Goal: Communication & Community: Answer question/provide support

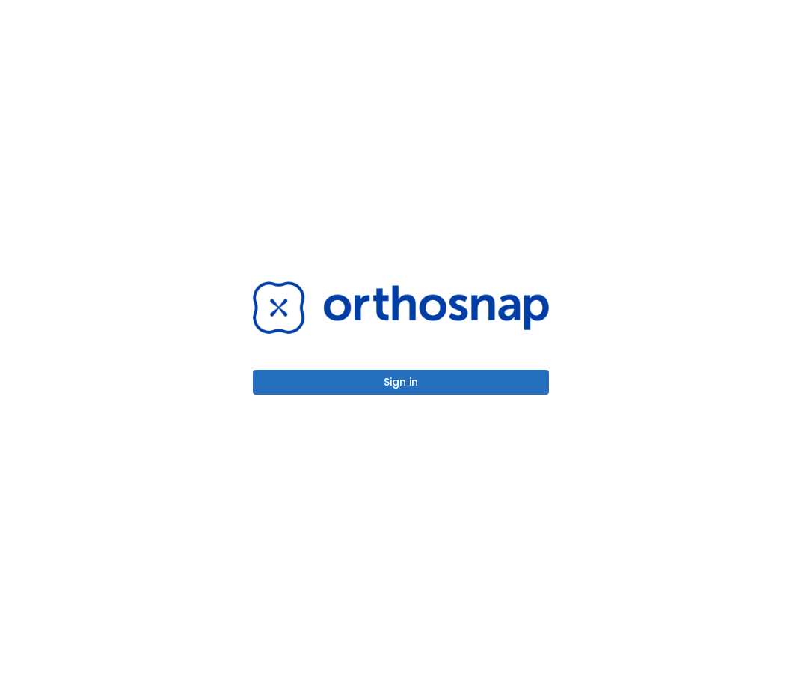
click at [397, 379] on button "Sign in" at bounding box center [401, 382] width 296 height 25
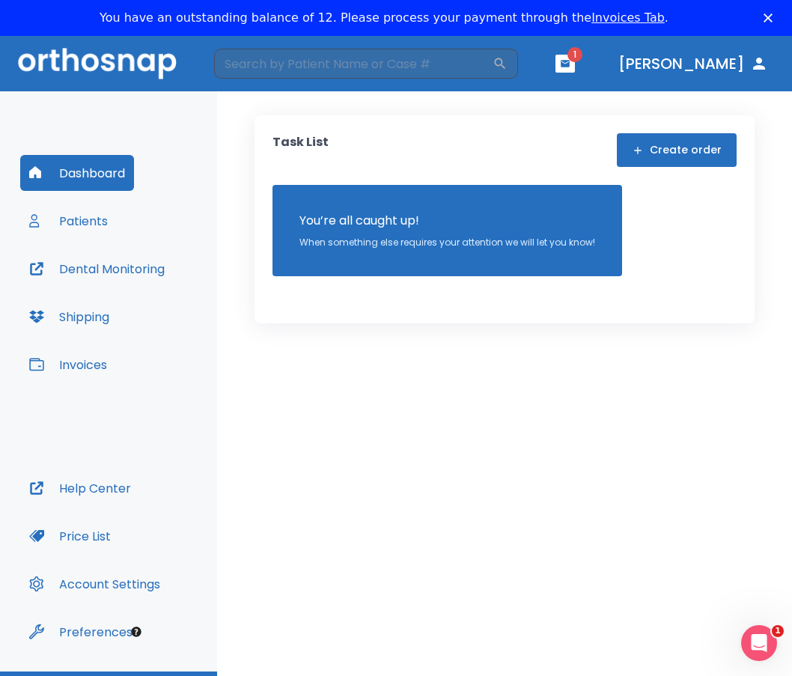
click at [569, 61] on icon "button" at bounding box center [564, 63] width 9 height 7
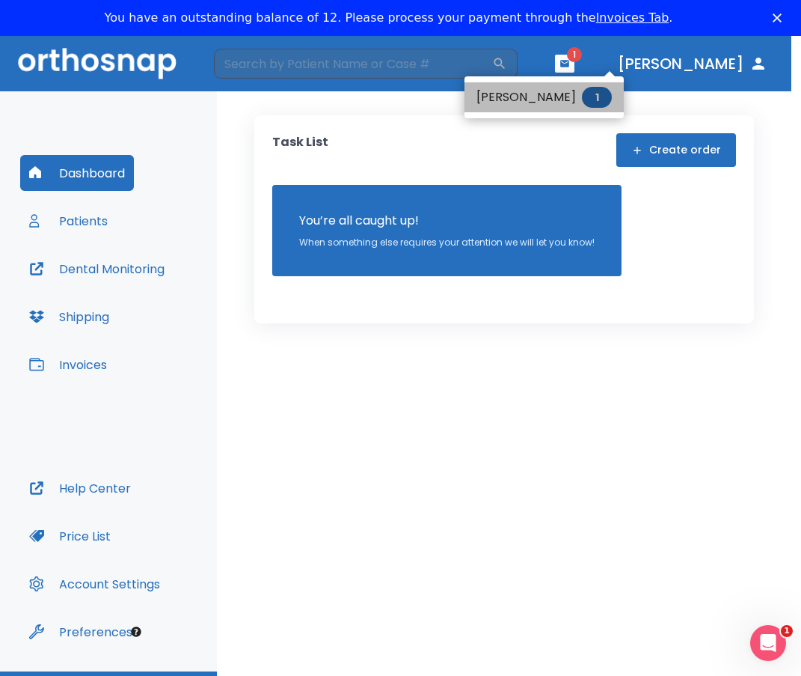
click at [554, 92] on li "[PERSON_NAME] 1" at bounding box center [544, 97] width 159 height 30
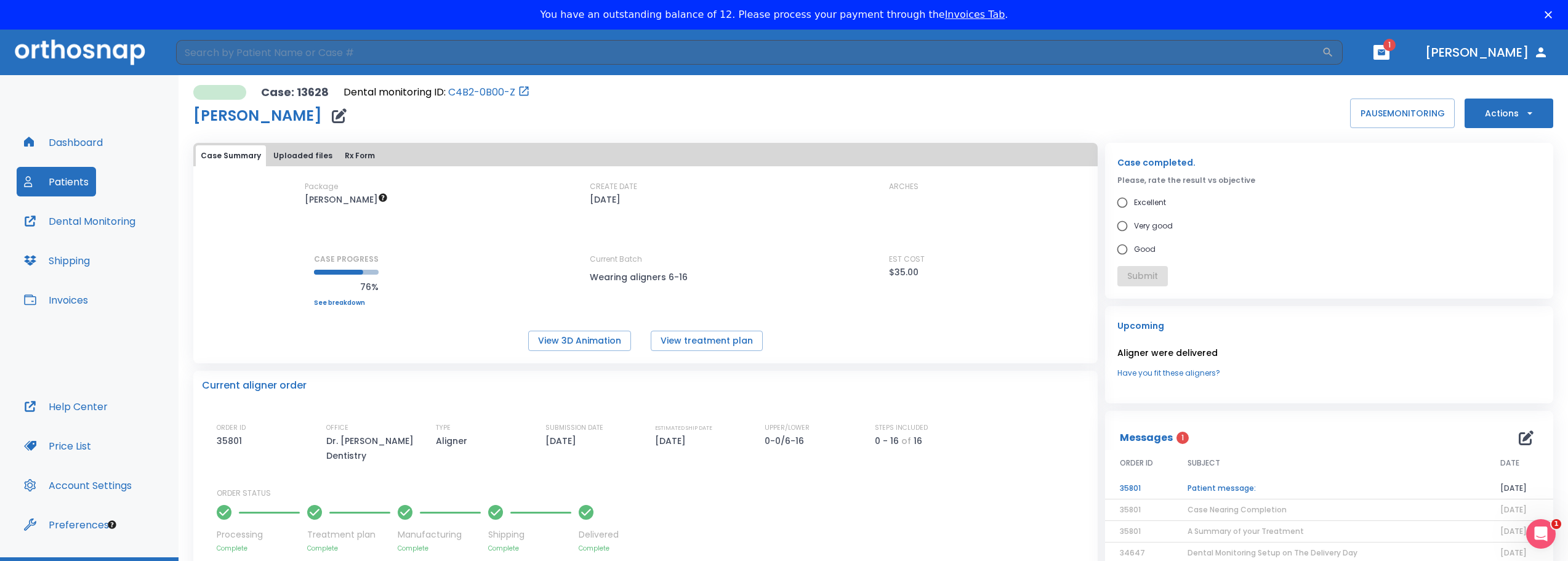
click at [659, 484] on td "Patient message:" at bounding box center [1329, 489] width 313 height 21
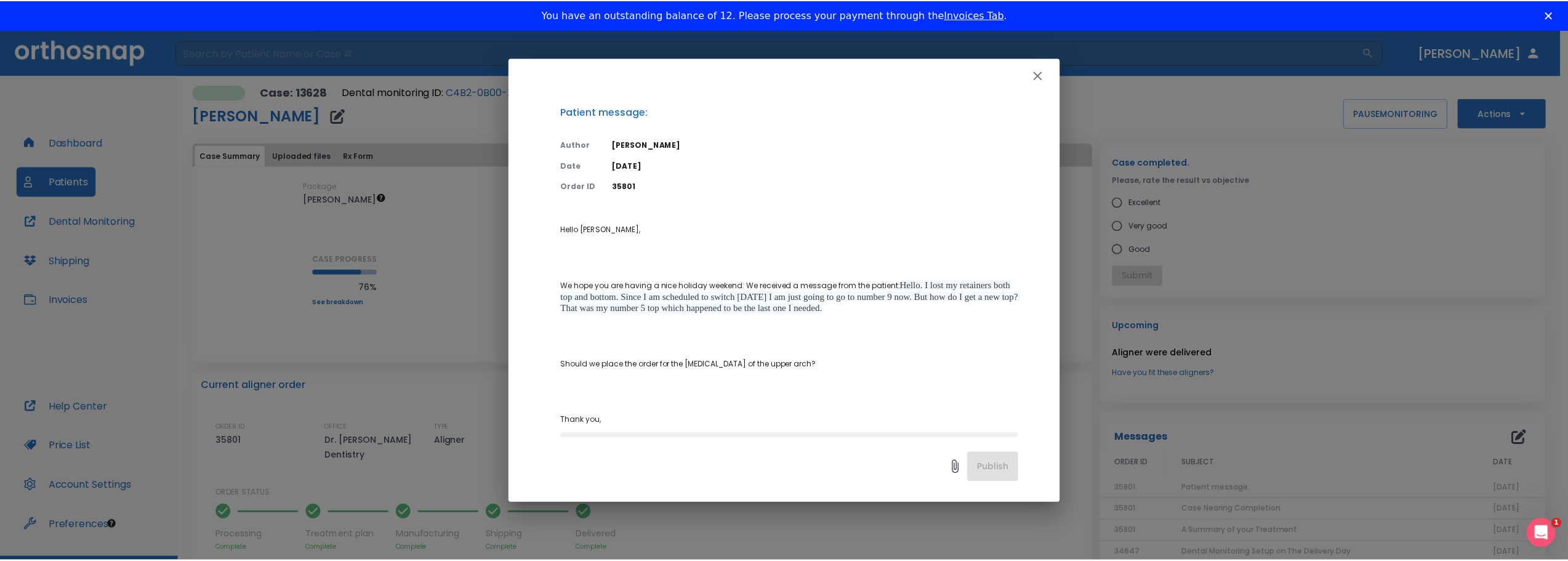
scroll to position [108, 0]
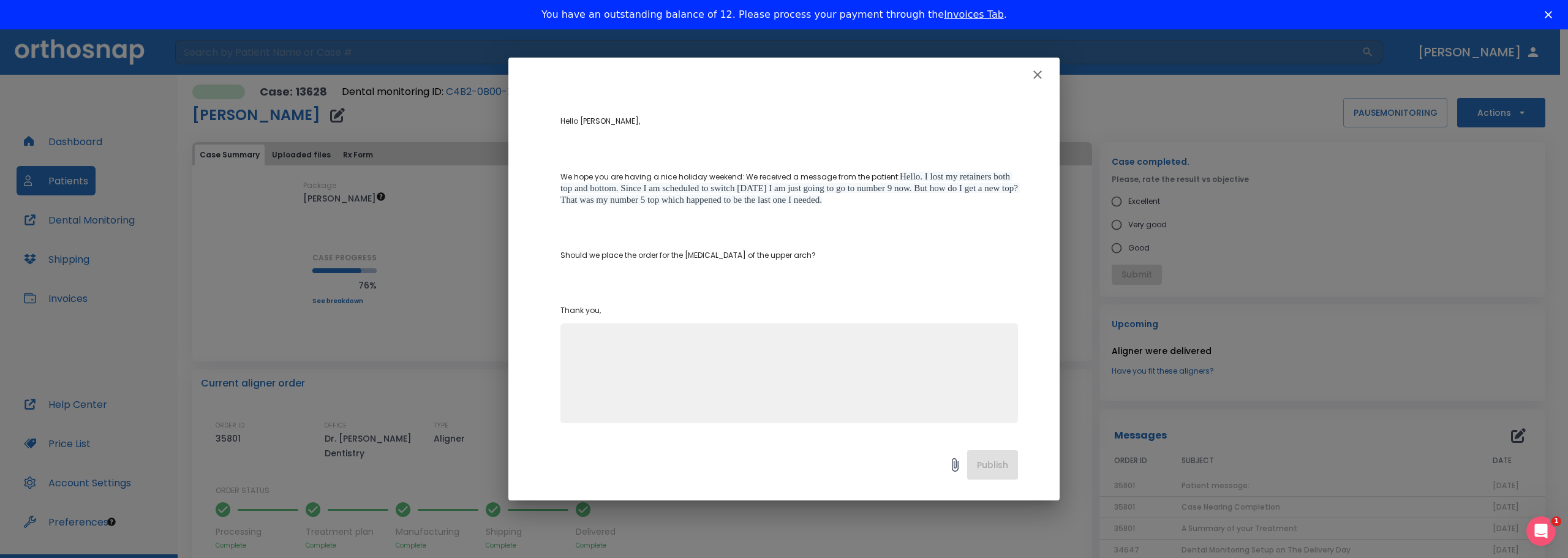
click at [617, 381] on textarea at bounding box center [789, 378] width 443 height 84
type textarea "yes go ahead and order [MEDICAL_DATA] for upper arch!"
click at [656, 462] on button "Publish" at bounding box center [992, 465] width 51 height 29
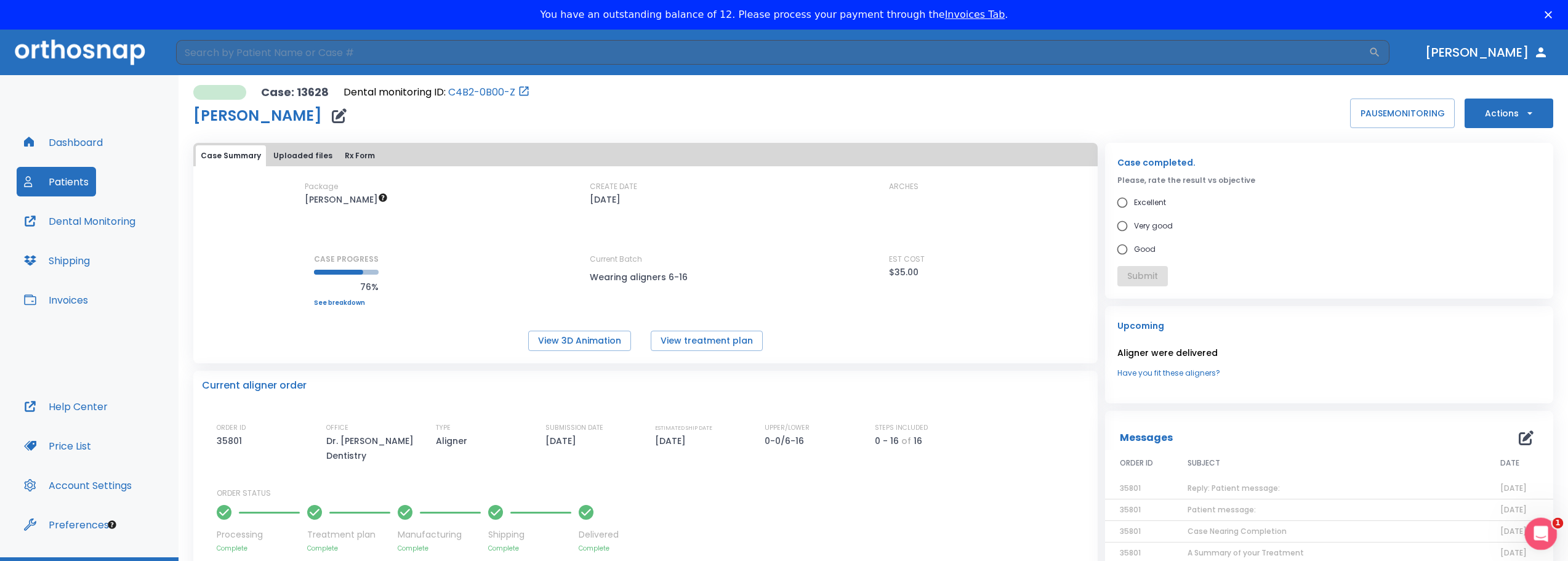
click at [659, 527] on div "Open Intercom Messenger" at bounding box center [1538, 531] width 40 height 40
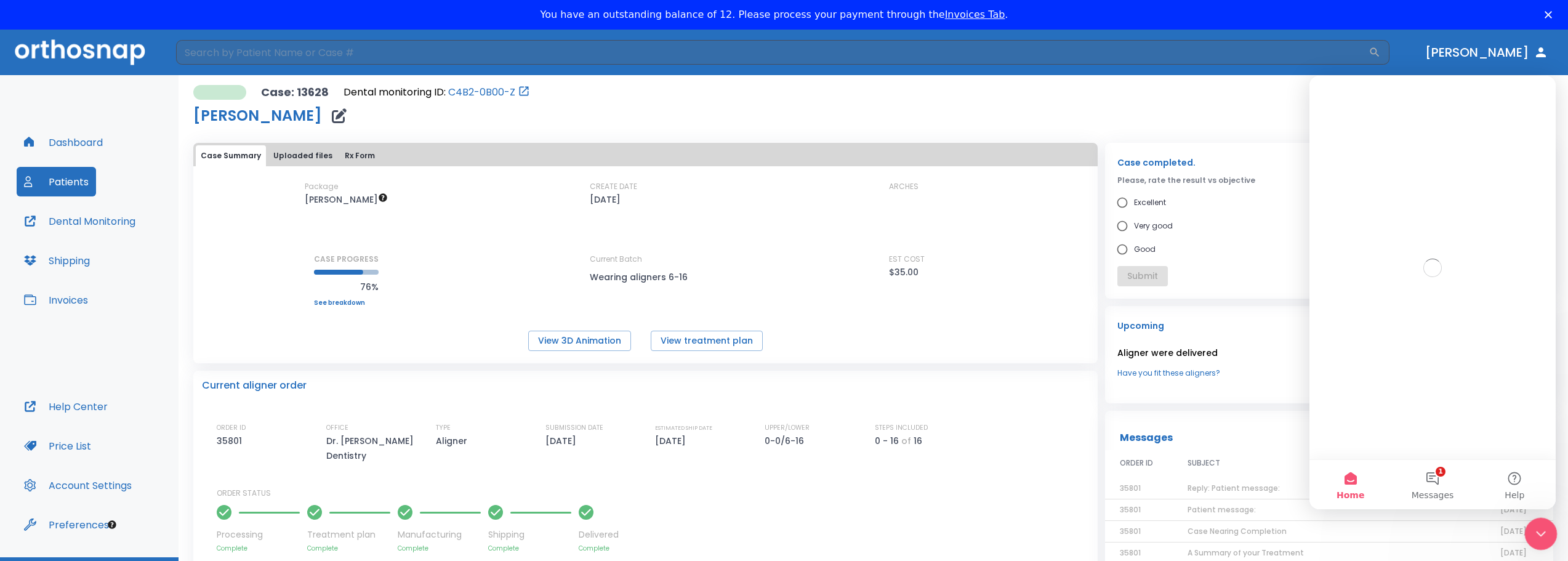
scroll to position [0, 0]
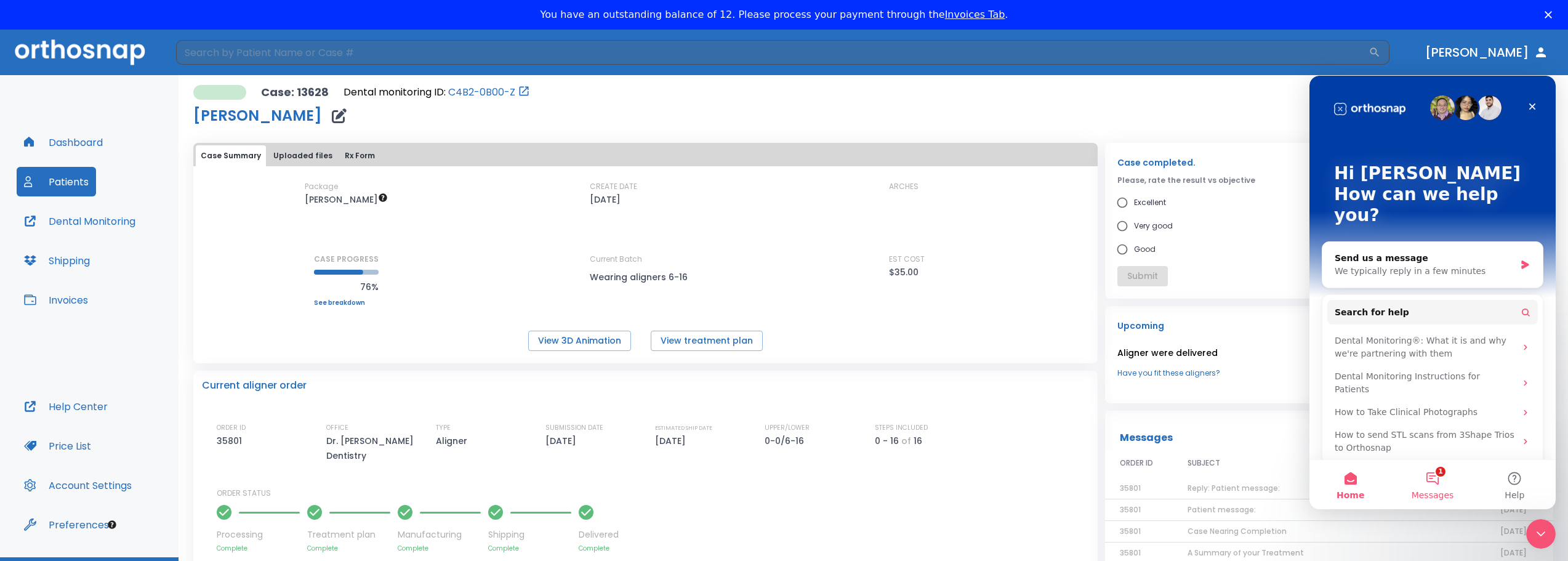
click at [659, 473] on button "1 Messages" at bounding box center [1432, 484] width 82 height 49
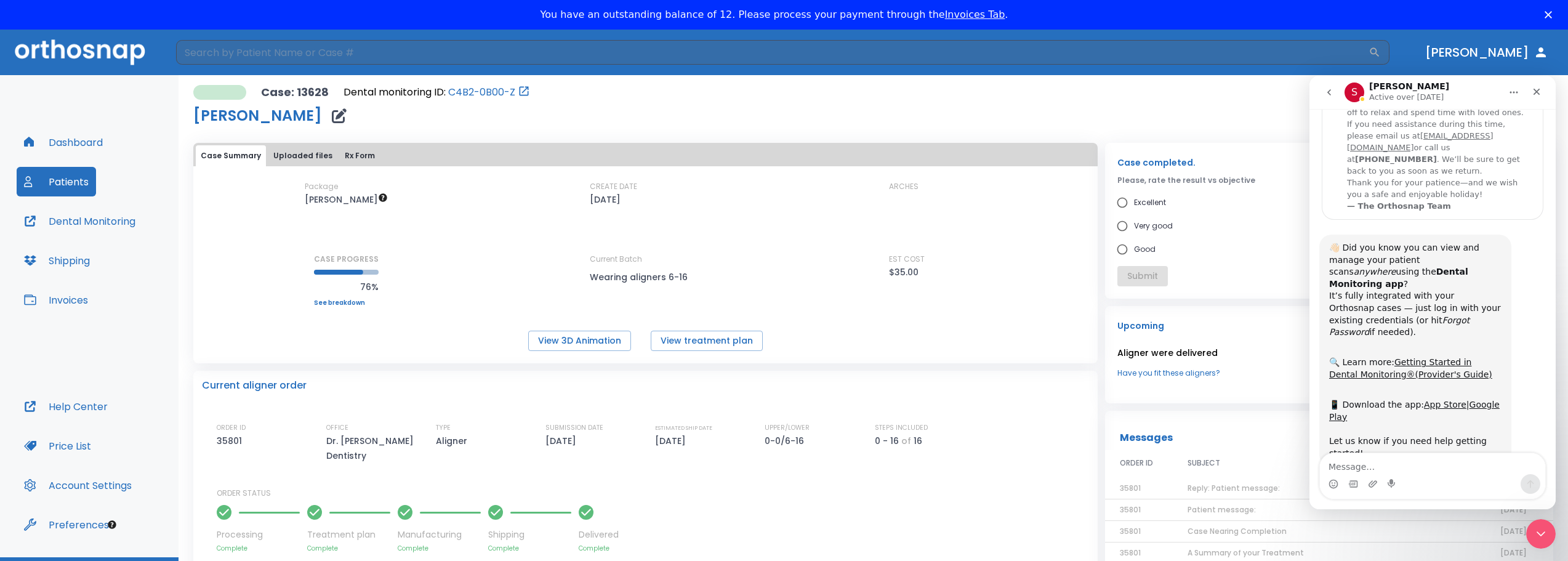
scroll to position [116, 0]
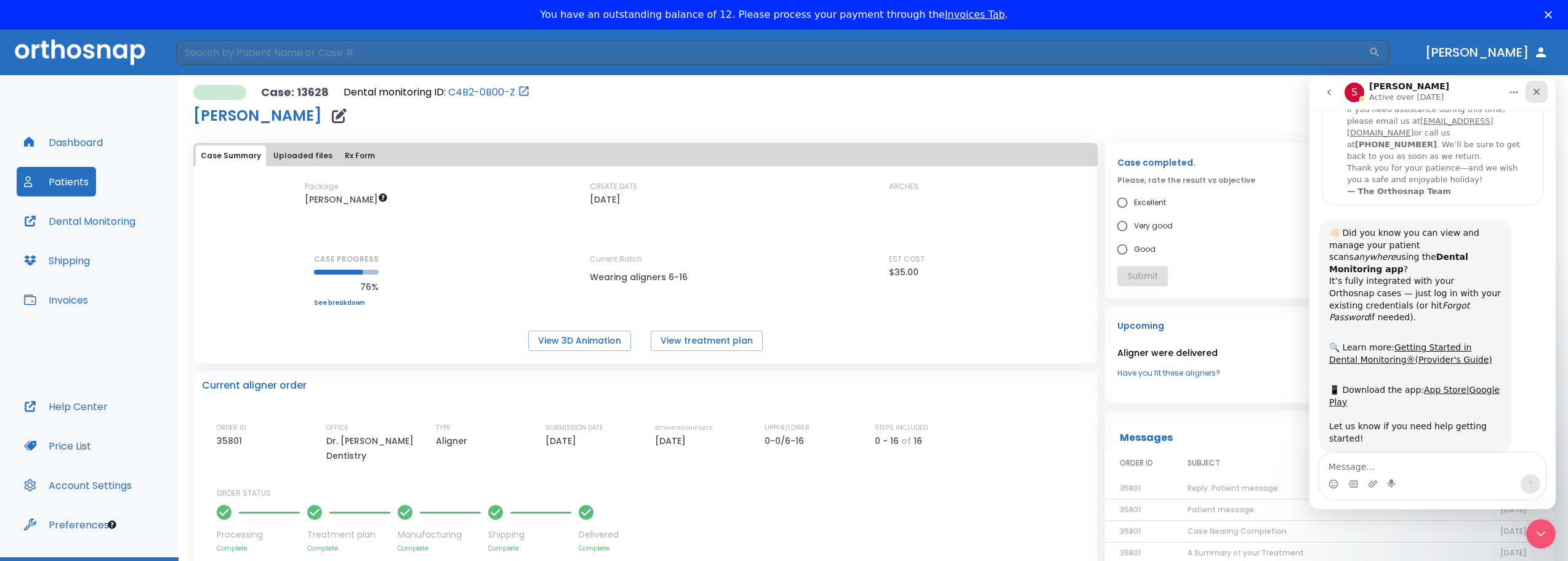
click at [659, 88] on icon "Close" at bounding box center [1536, 91] width 10 height 10
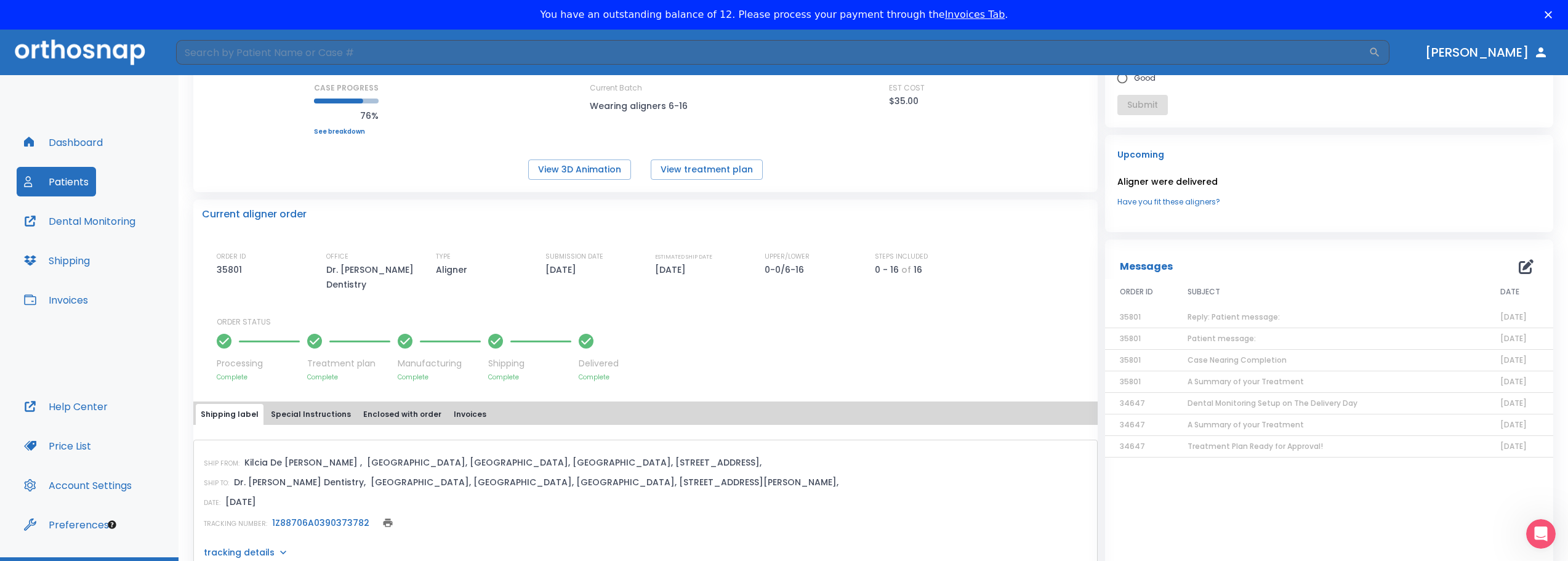
scroll to position [0, 0]
